Goal: Task Accomplishment & Management: Manage account settings

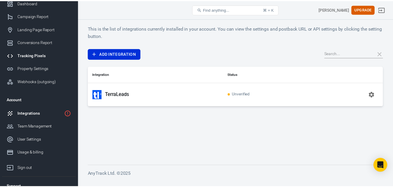
scroll to position [43, 0]
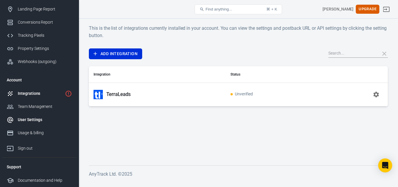
click at [31, 121] on div "User Settings" at bounding box center [45, 119] width 54 height 6
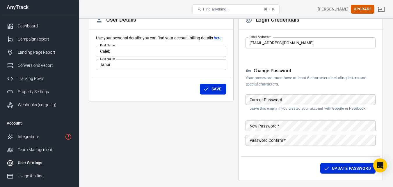
scroll to position [65, 0]
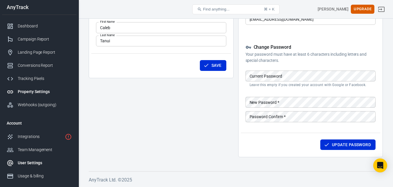
click at [42, 92] on div "Property Settings" at bounding box center [45, 91] width 54 height 6
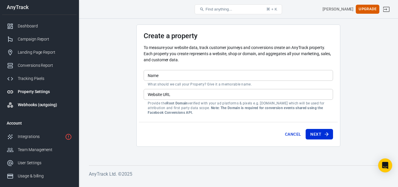
scroll to position [43, 0]
